Goal: Navigation & Orientation: Find specific page/section

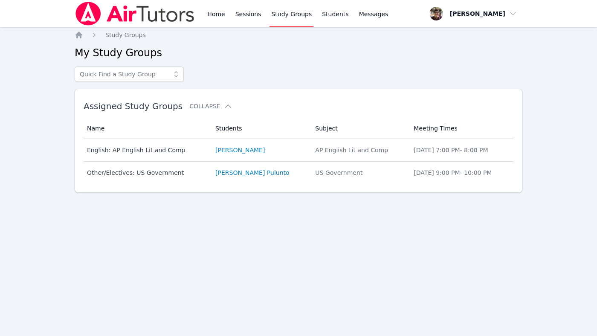
click at [282, 14] on link "Study Groups" at bounding box center [292, 13] width 44 height 27
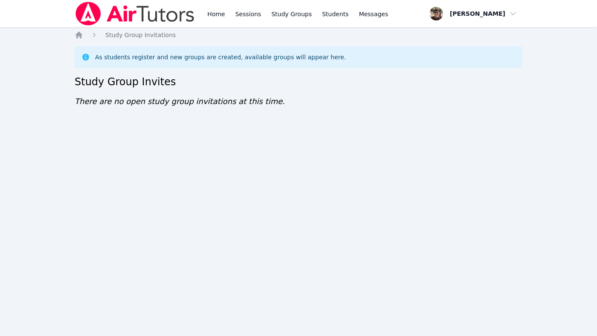
click at [206, 218] on div "Home Sessions Study Groups Students Messages Open user menu John Simms Open mai…" at bounding box center [298, 168] width 597 height 336
click at [301, 105] on div "Home Study Group Invitations As students register and new groups are created, a…" at bounding box center [299, 78] width 448 height 94
